Goal: Information Seeking & Learning: Learn about a topic

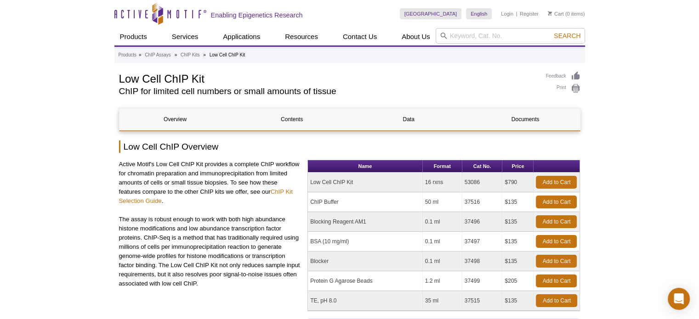
click at [168, 198] on p "Active Motif's Low Cell ChIP Kit provides a complete ChIP workflow for chromati…" at bounding box center [210, 183] width 182 height 46
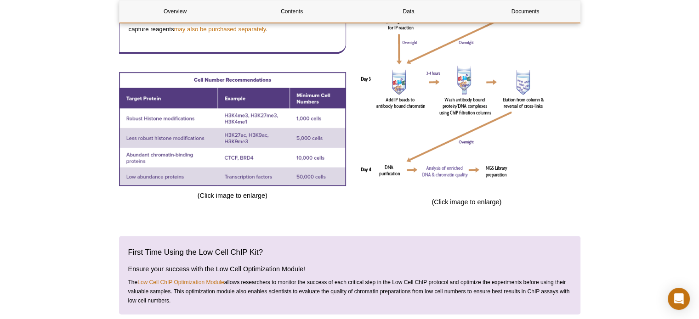
scroll to position [459, 0]
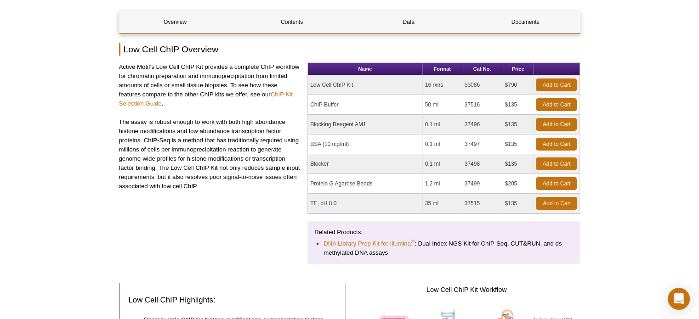
scroll to position [0, 0]
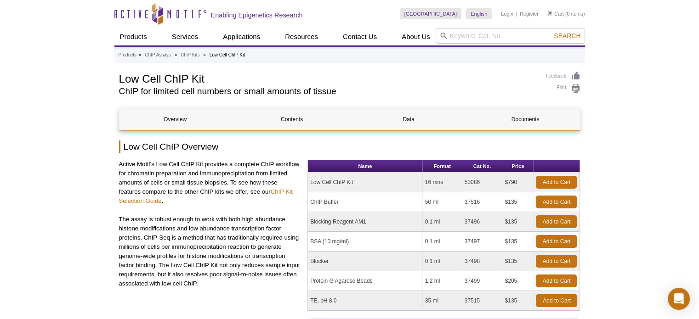
drag, startPoint x: 483, startPoint y: 181, endPoint x: 457, endPoint y: 183, distance: 26.7
click at [457, 183] on tr "Low Cell ChIP Kit 16 rxns 53086 $790 Add to Cart" at bounding box center [443, 183] width 271 height 20
copy tr "53086"
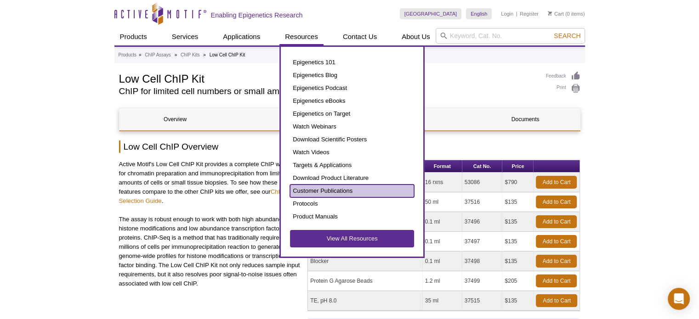
click at [338, 192] on link "Customer Publications" at bounding box center [352, 191] width 124 height 13
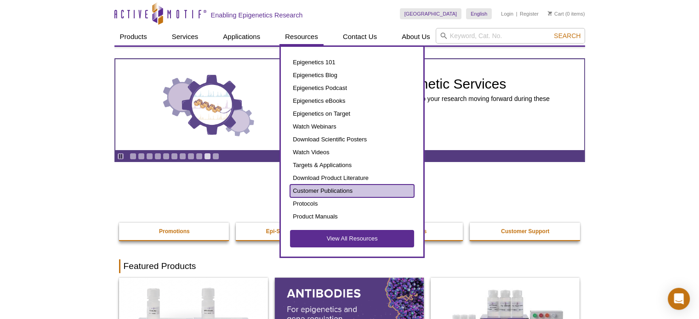
click at [348, 188] on link "Customer Publications" at bounding box center [352, 191] width 124 height 13
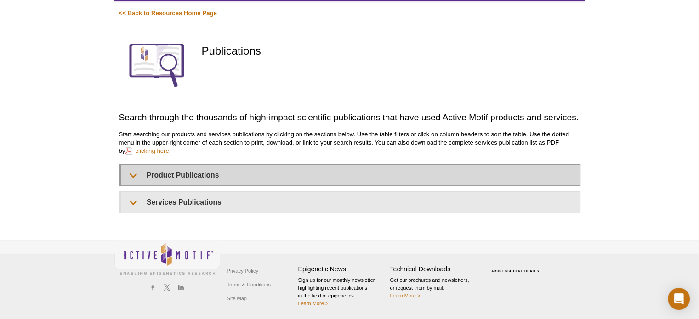
scroll to position [83, 0]
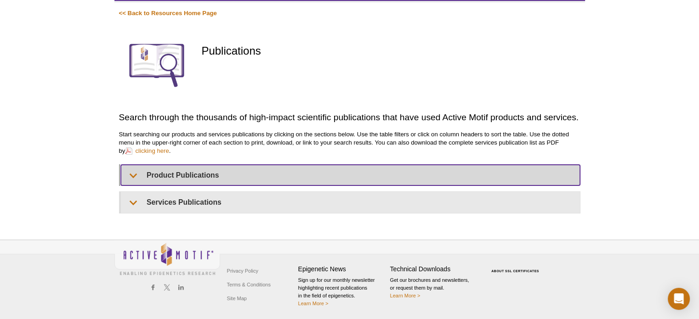
click at [133, 173] on summary "Product Publications" at bounding box center [350, 175] width 459 height 21
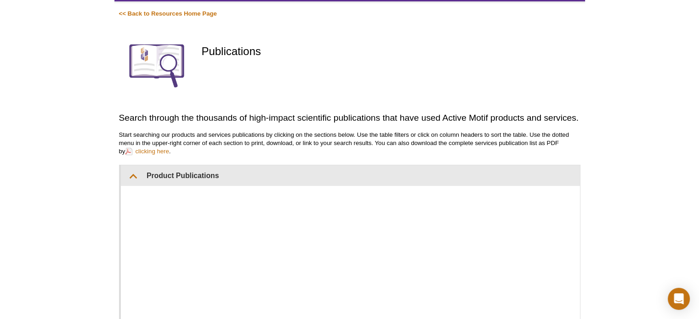
scroll to position [0, 0]
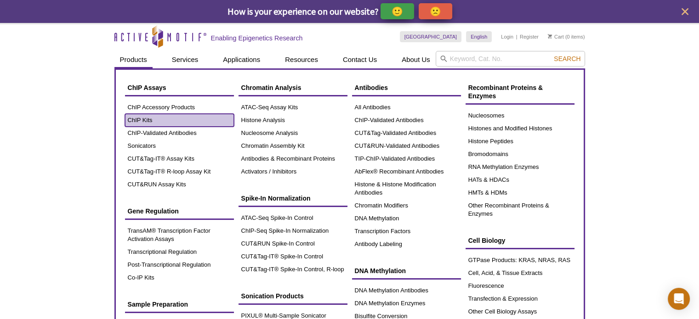
click at [160, 118] on link "ChIP Kits" at bounding box center [179, 120] width 109 height 13
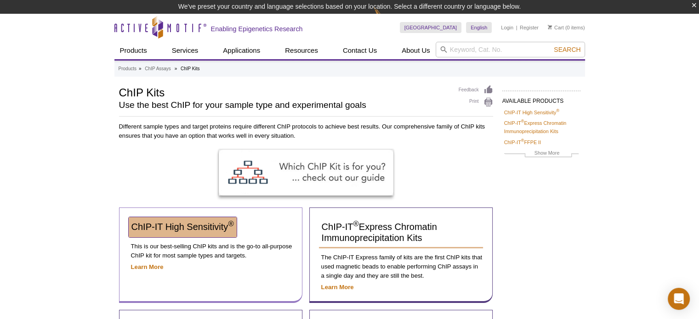
click at [162, 227] on span "ChIP-IT High Sensitivity ®" at bounding box center [182, 227] width 102 height 10
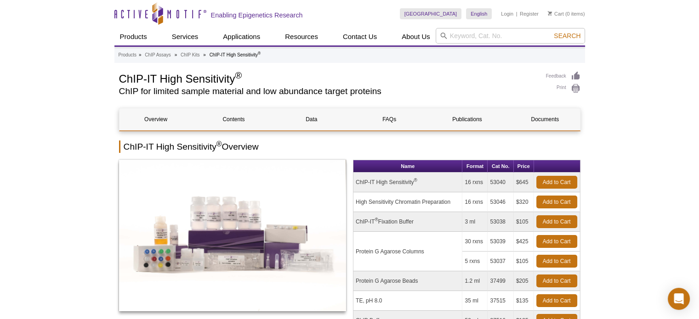
drag, startPoint x: 509, startPoint y: 182, endPoint x: 488, endPoint y: 183, distance: 20.7
click at [488, 183] on td "53040" at bounding box center [500, 183] width 26 height 20
copy td "53040"
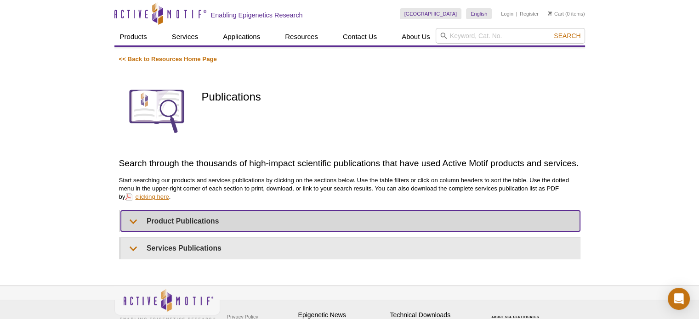
click at [135, 221] on div "<< Back to Resources Home Page Publications Search through the thousands of hig…" at bounding box center [349, 157] width 461 height 204
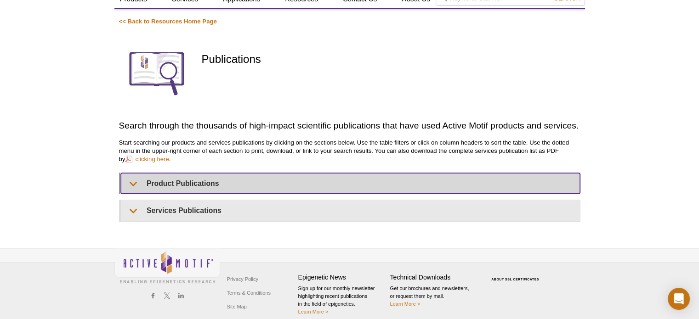
scroll to position [69, 0]
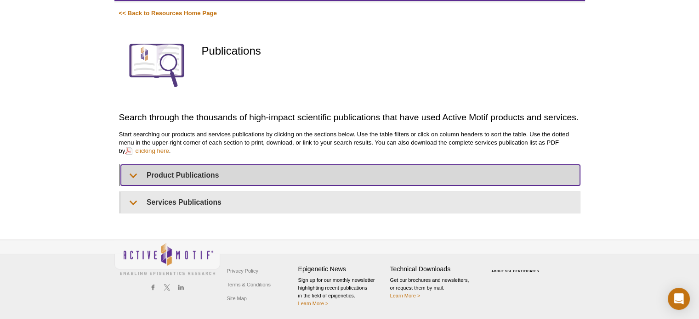
click at [135, 174] on summary "Product Publications" at bounding box center [350, 175] width 459 height 21
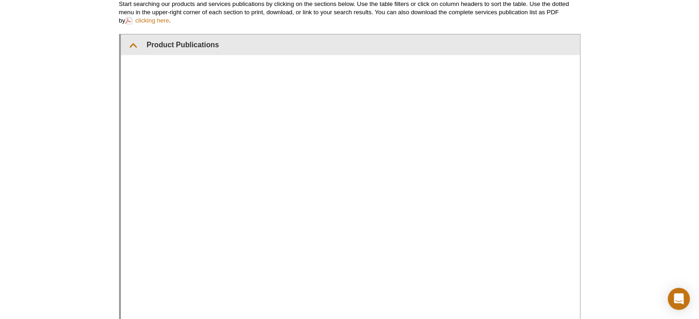
scroll to position [207, 0]
